Goal: Transaction & Acquisition: Purchase product/service

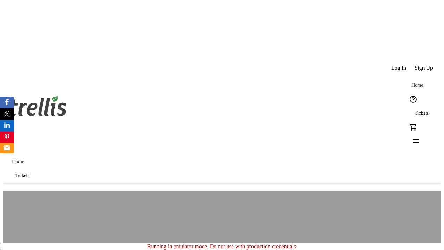
click at [414, 110] on span "Tickets" at bounding box center [421, 113] width 14 height 6
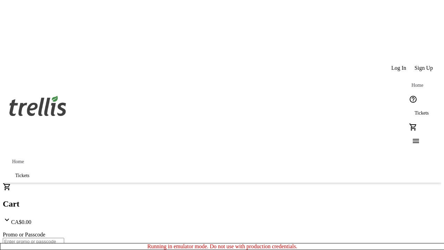
type input "1"
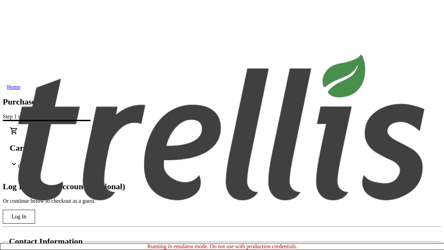
type input "[PERSON_NAME][EMAIL_ADDRESS][DOMAIN_NAME]"
type input "[PERSON_NAME]"
type input "Von"
